Goal: Check status: Check status

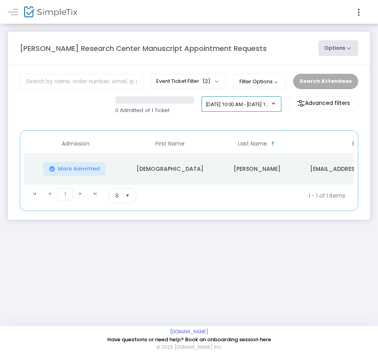
click at [255, 102] on span "[DATE] 10:00 AM - [DATE] 12:00 PM • 1 attendee" at bounding box center [259, 104] width 107 height 6
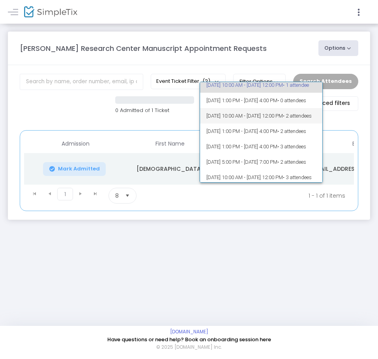
scroll to position [39, 0]
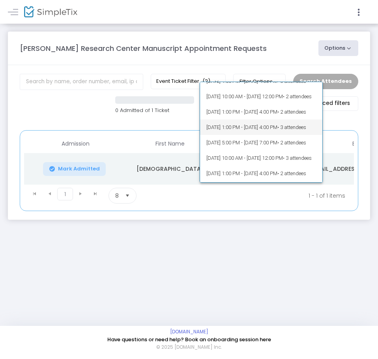
click at [251, 130] on span "[DATE] 1:00 PM - [DATE] 4:00 PM • 3 attendees" at bounding box center [261, 127] width 110 height 15
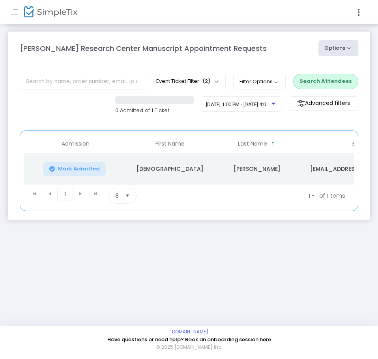
click at [328, 79] on button "Search Attendees" at bounding box center [325, 81] width 65 height 15
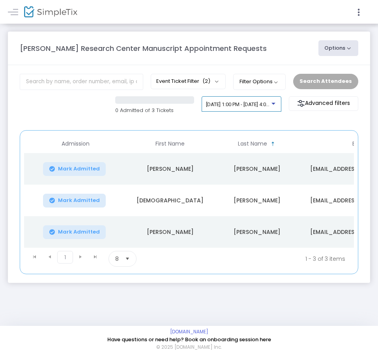
click at [244, 104] on span "[DATE] 1:00 PM - [DATE] 4:00 PM • 3 attendees" at bounding box center [257, 104] width 103 height 6
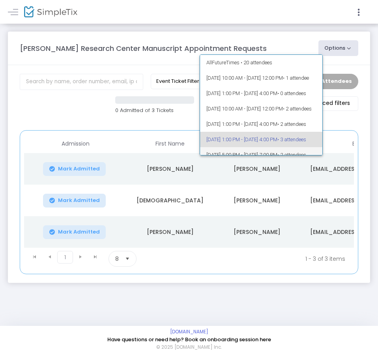
scroll to position [34, 0]
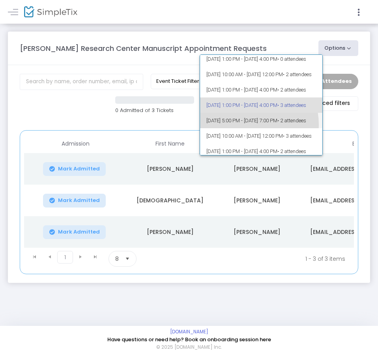
click at [250, 124] on span "[DATE] 5:00 PM - [DATE] 7:00 PM • 2 attendees" at bounding box center [261, 120] width 110 height 15
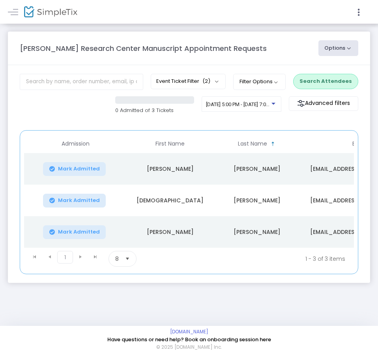
click at [327, 88] on button "Search Attendees" at bounding box center [325, 81] width 65 height 15
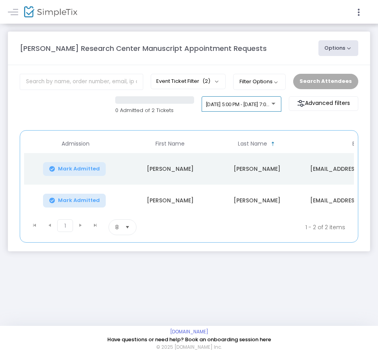
click at [244, 108] on div "[DATE] 5:00 PM - [DATE] 7:00 PM • 2 attendees" at bounding box center [241, 105] width 71 height 11
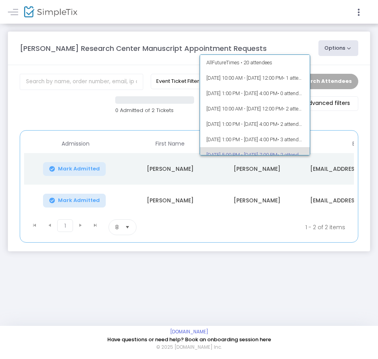
scroll to position [50, 0]
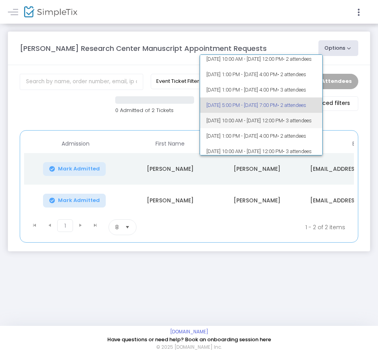
click at [255, 122] on span "[DATE] 10:00 AM - [DATE] 12:00 PM • 3 attendees" at bounding box center [261, 120] width 110 height 15
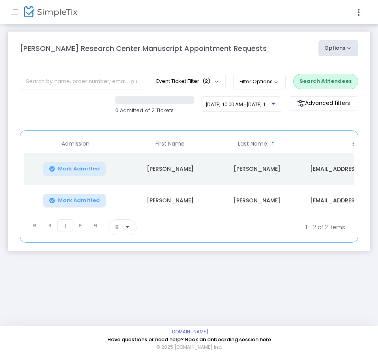
click at [341, 84] on button "Search Attendees" at bounding box center [325, 81] width 65 height 15
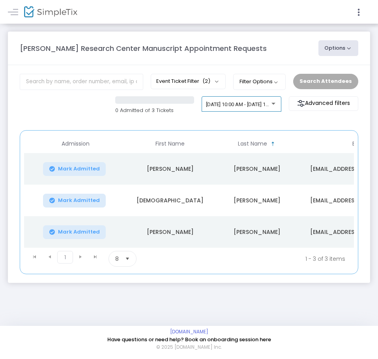
click at [259, 109] on div "[DATE] 10:00 AM - [DATE] 12:00 PM • 3 attendees" at bounding box center [241, 105] width 71 height 11
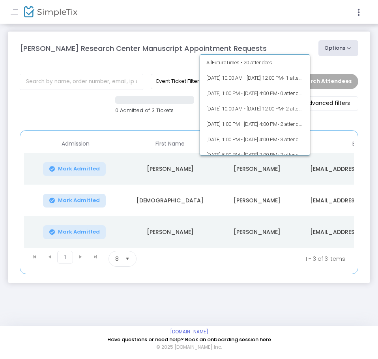
scroll to position [65, 0]
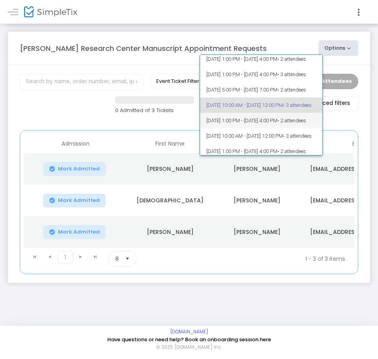
click at [263, 118] on span "[DATE] 1:00 PM - [DATE] 4:00 PM • 2 attendees" at bounding box center [261, 120] width 110 height 15
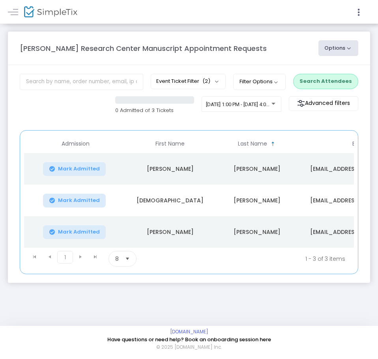
click at [344, 77] on button "Search Attendees" at bounding box center [325, 81] width 65 height 15
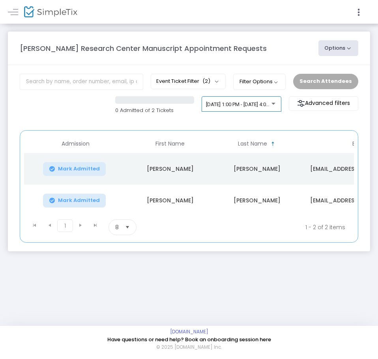
click at [223, 101] on div "[DATE] 1:00 PM - [DATE] 4:00 PM • 2 attendees" at bounding box center [241, 105] width 71 height 11
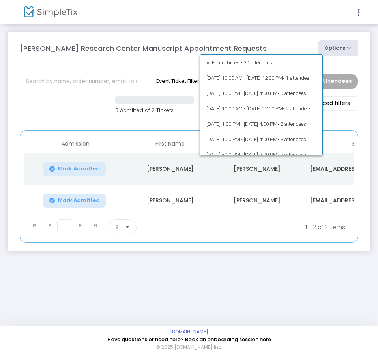
scroll to position [81, 0]
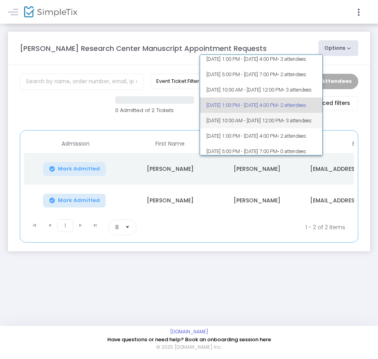
click at [231, 119] on span "[DATE] 10:00 AM - [DATE] 12:00 PM • 3 attendees" at bounding box center [261, 120] width 110 height 15
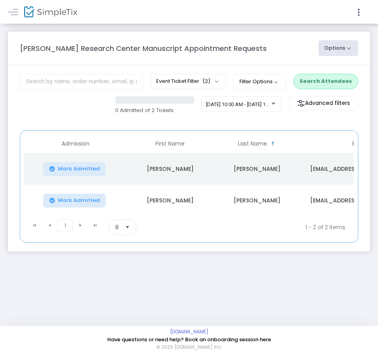
click at [338, 89] on div "Event Ticket Filter (2) Select All RRC Manuscript Appointment Request RRC Manus…" at bounding box center [189, 82] width 347 height 17
click at [336, 83] on button "Search Attendees" at bounding box center [325, 81] width 65 height 15
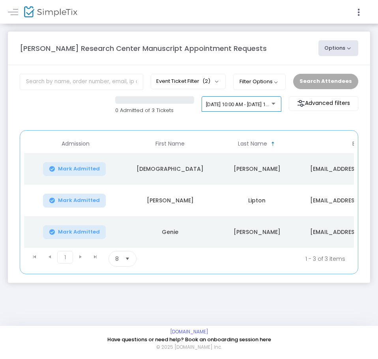
click at [249, 105] on span "[DATE] 10:00 AM - [DATE] 12:00 PM • 3 attendees" at bounding box center [261, 104] width 110 height 6
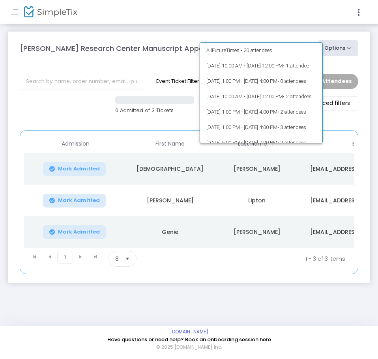
scroll to position [84, 0]
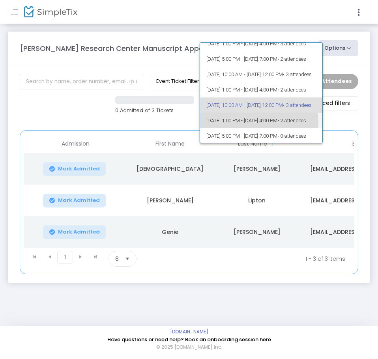
click at [251, 122] on span "[DATE] 1:00 PM - [DATE] 4:00 PM • 2 attendees" at bounding box center [261, 120] width 110 height 15
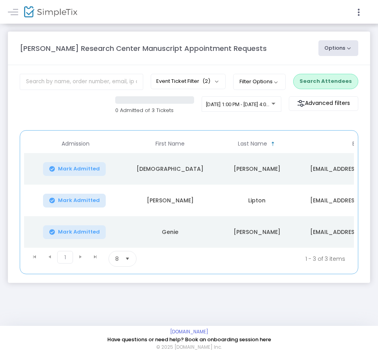
click at [319, 89] on div "Event Ticket Filter (2) Select All RRC Manuscript Appointment Request RRC Manus…" at bounding box center [189, 82] width 347 height 17
click at [316, 83] on button "Search Attendees" at bounding box center [325, 81] width 65 height 15
